Goal: Information Seeking & Learning: Check status

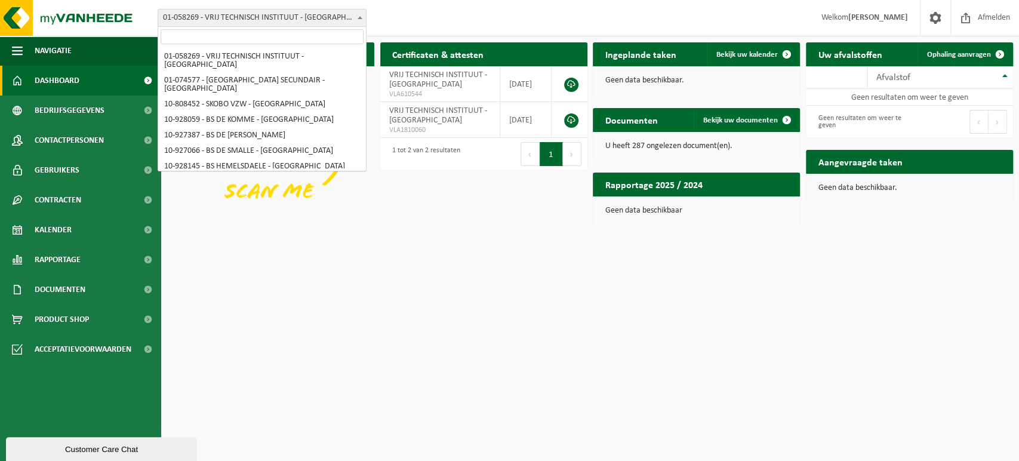
click at [355, 17] on span at bounding box center [360, 18] width 12 height 16
select select "36592"
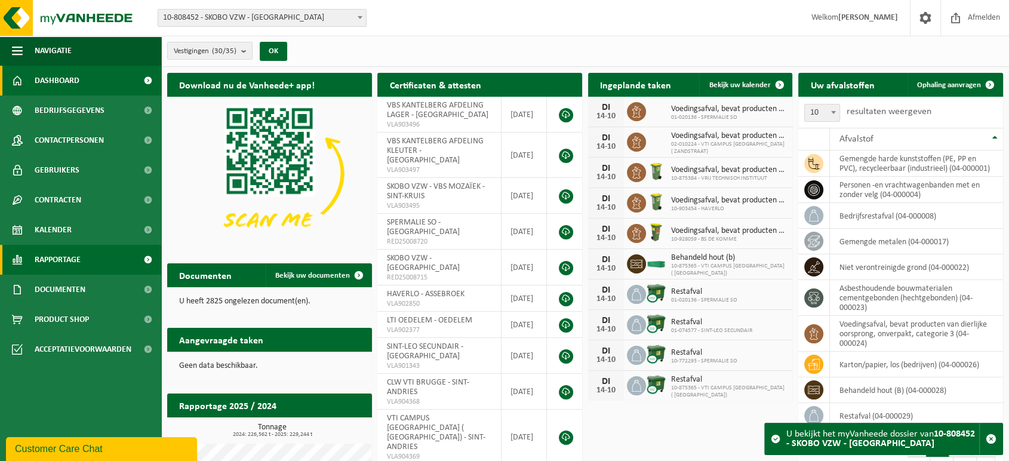
click at [69, 263] on span "Rapportage" at bounding box center [58, 260] width 46 height 30
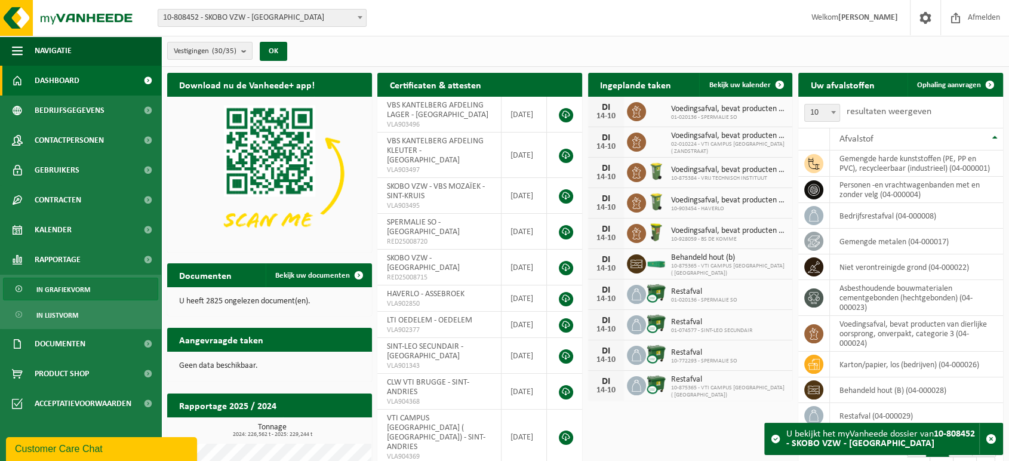
click at [80, 285] on span "In grafiekvorm" at bounding box center [63, 289] width 54 height 23
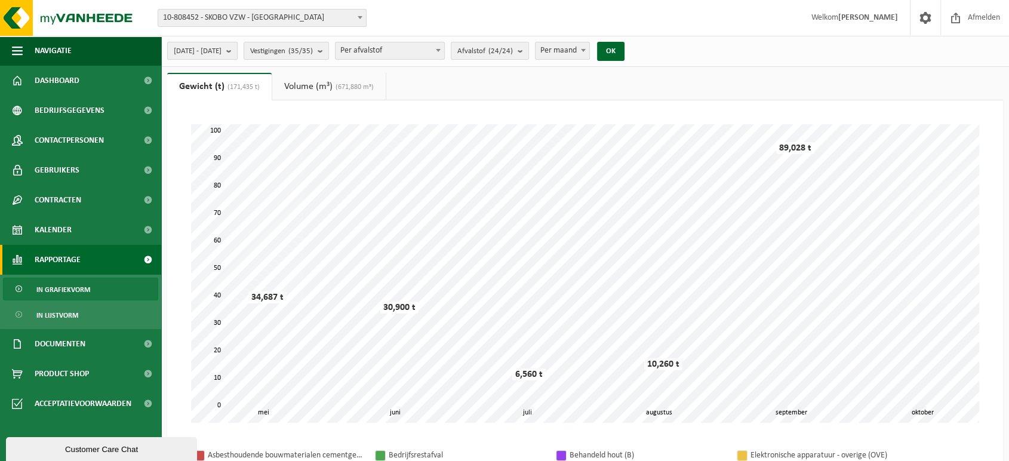
click at [237, 50] on b "submit" at bounding box center [231, 50] width 11 height 17
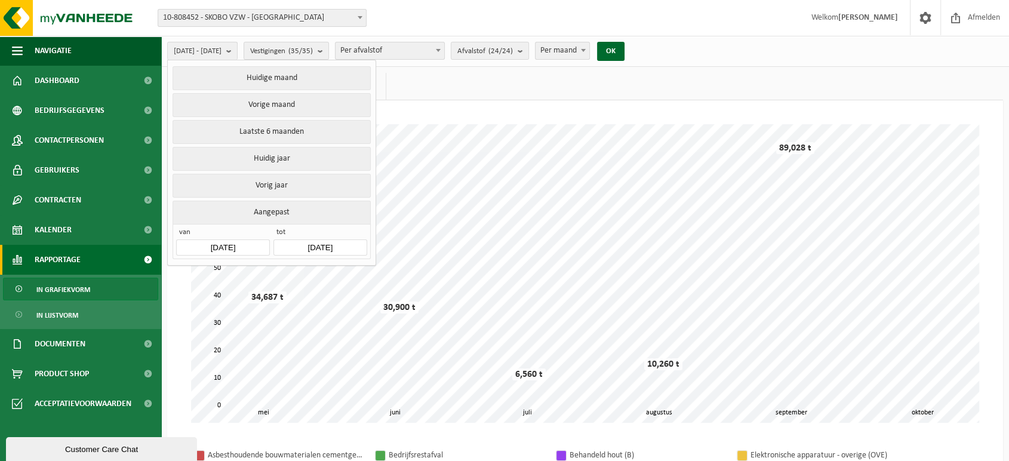
click at [239, 247] on input "[DATE]" at bounding box center [222, 247] width 93 height 16
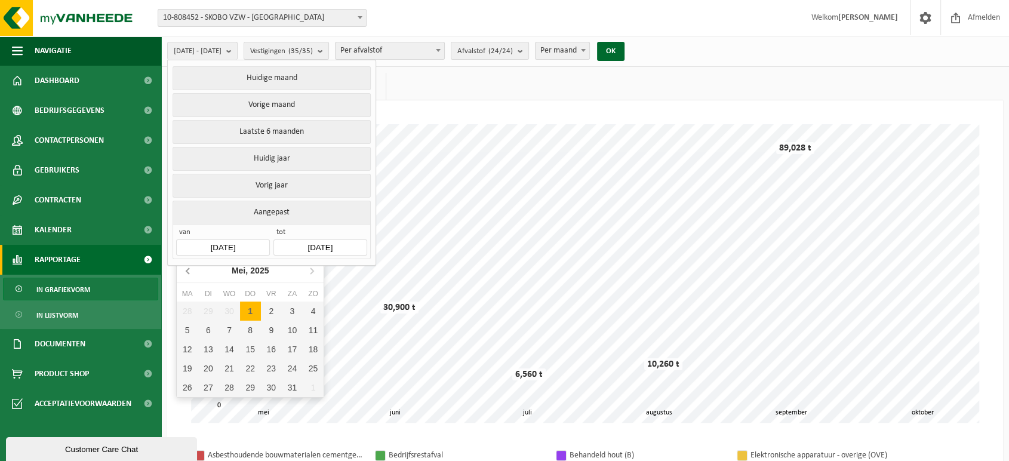
click at [188, 264] on icon at bounding box center [188, 270] width 19 height 19
click at [191, 269] on icon at bounding box center [188, 270] width 19 height 19
click at [310, 272] on icon at bounding box center [311, 270] width 19 height 19
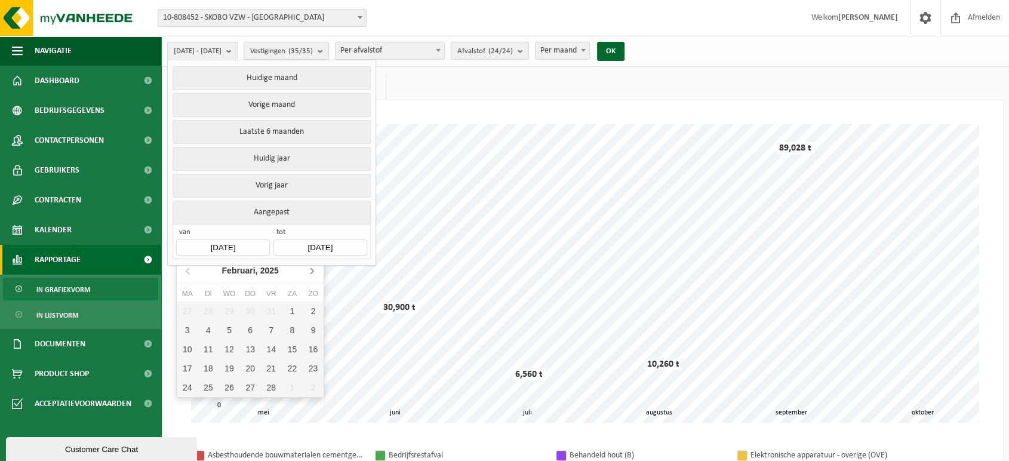
click at [310, 272] on icon at bounding box center [311, 270] width 19 height 19
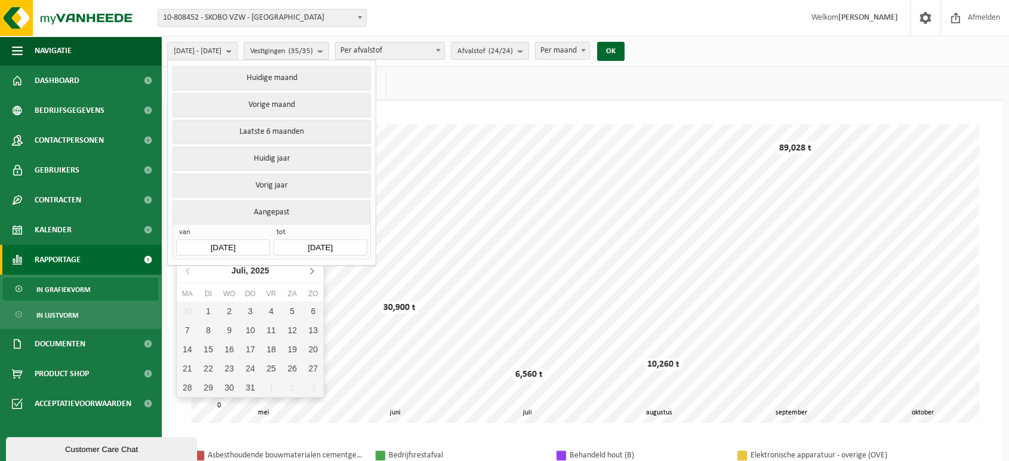
click at [310, 272] on icon at bounding box center [311, 270] width 19 height 19
click at [189, 307] on div "1" at bounding box center [187, 310] width 21 height 19
type input "[DATE]"
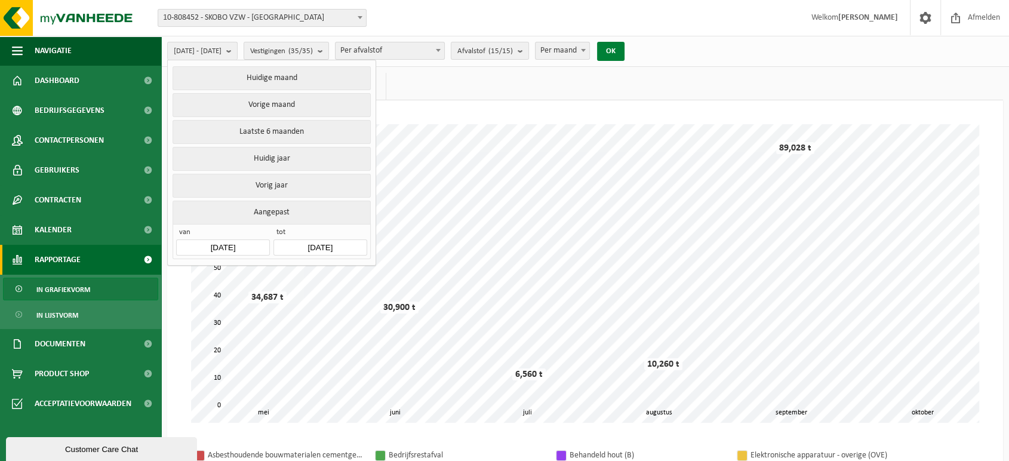
click at [624, 50] on button "OK" at bounding box center [610, 51] width 27 height 19
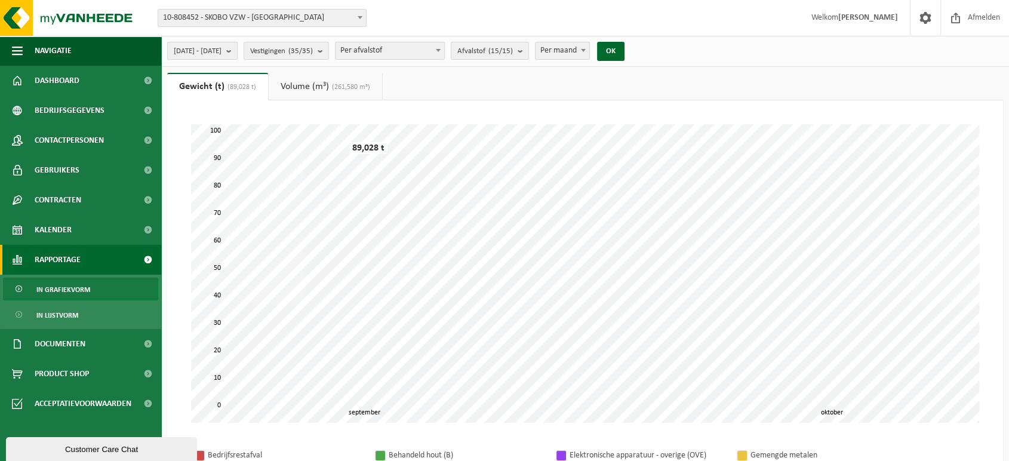
click at [237, 52] on b "submit" at bounding box center [231, 50] width 11 height 17
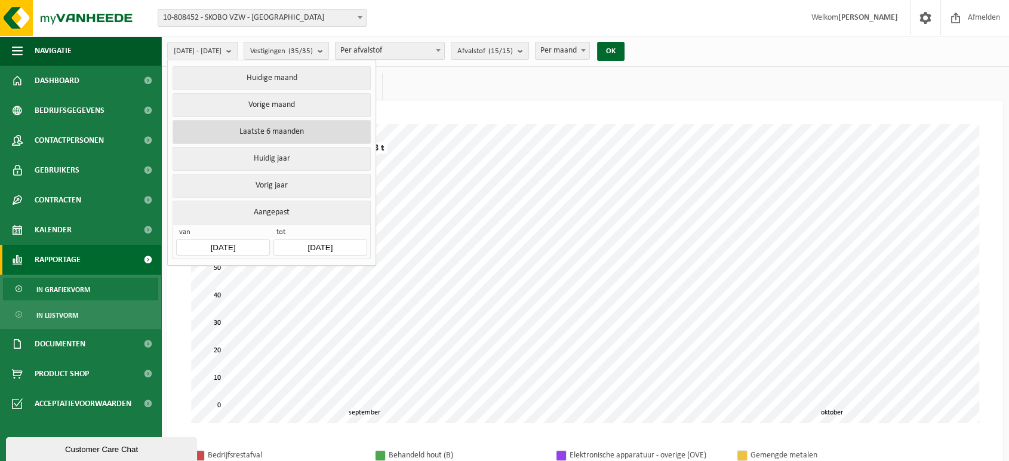
click at [231, 133] on button "Laatste 6 maanden" at bounding box center [272, 132] width 198 height 24
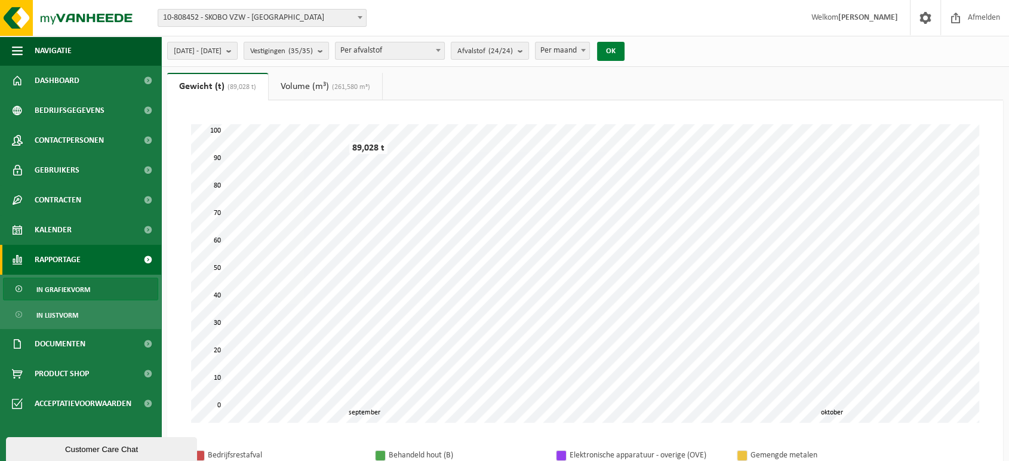
click at [624, 51] on button "OK" at bounding box center [610, 51] width 27 height 19
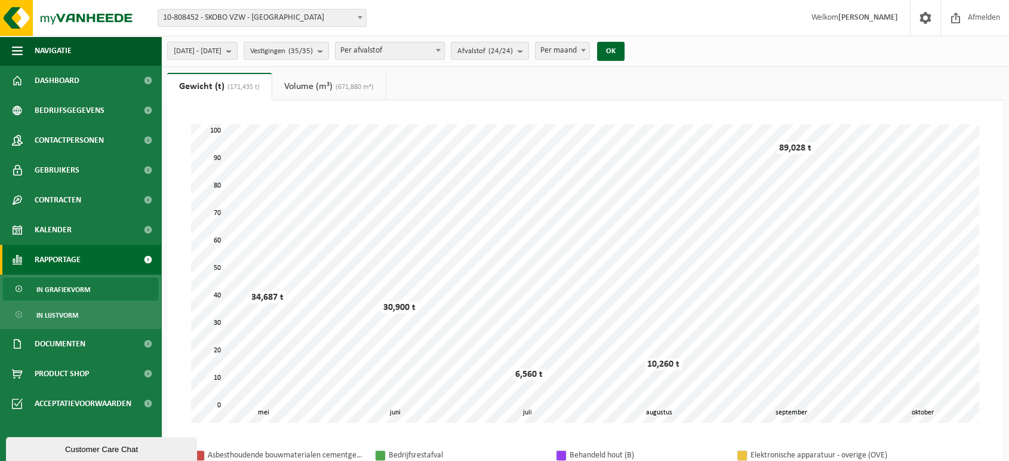
click at [312, 94] on link "Volume (m³) (671,880 m³)" at bounding box center [328, 86] width 113 height 27
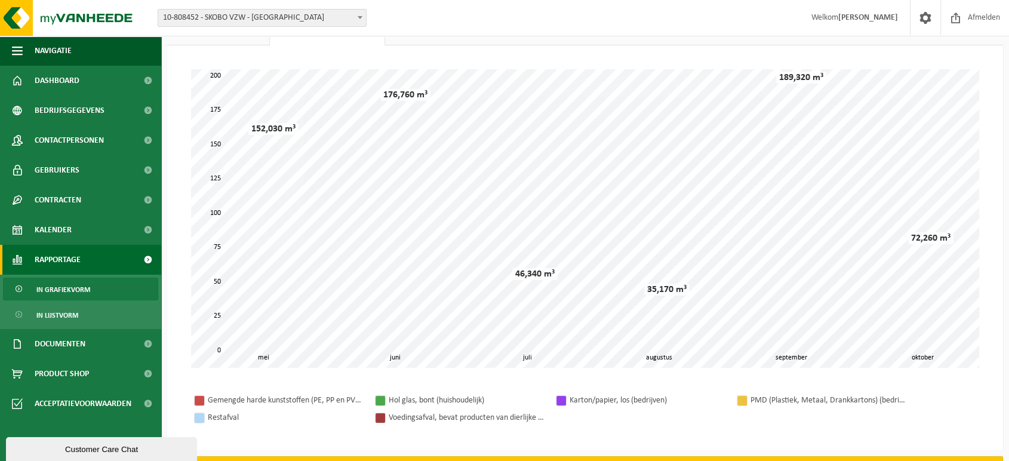
scroll to position [54, 0]
